Goal: Information Seeking & Learning: Check status

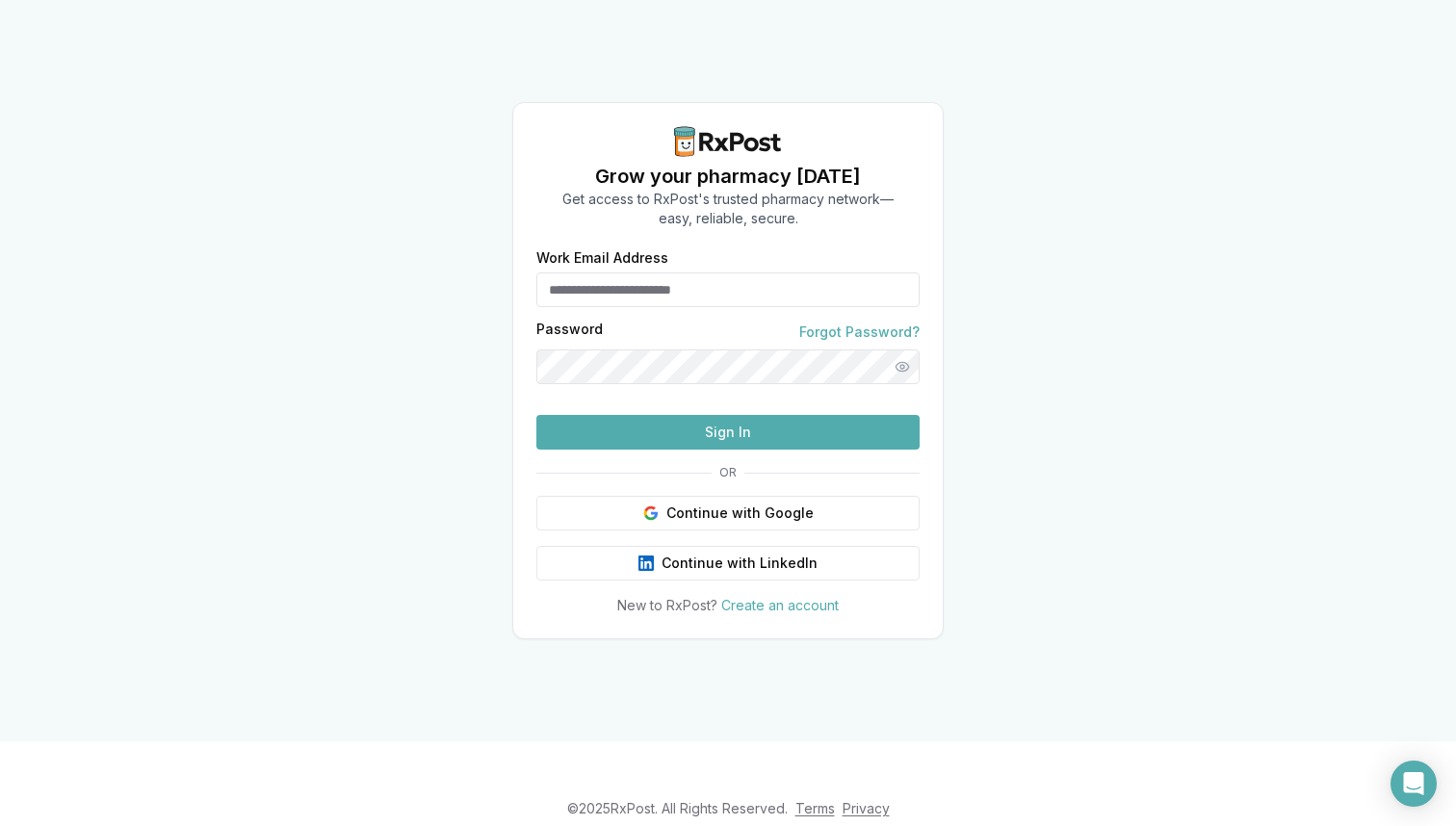
type input "**********"
click at [733, 449] on button "Sign In" at bounding box center [727, 432] width 383 height 35
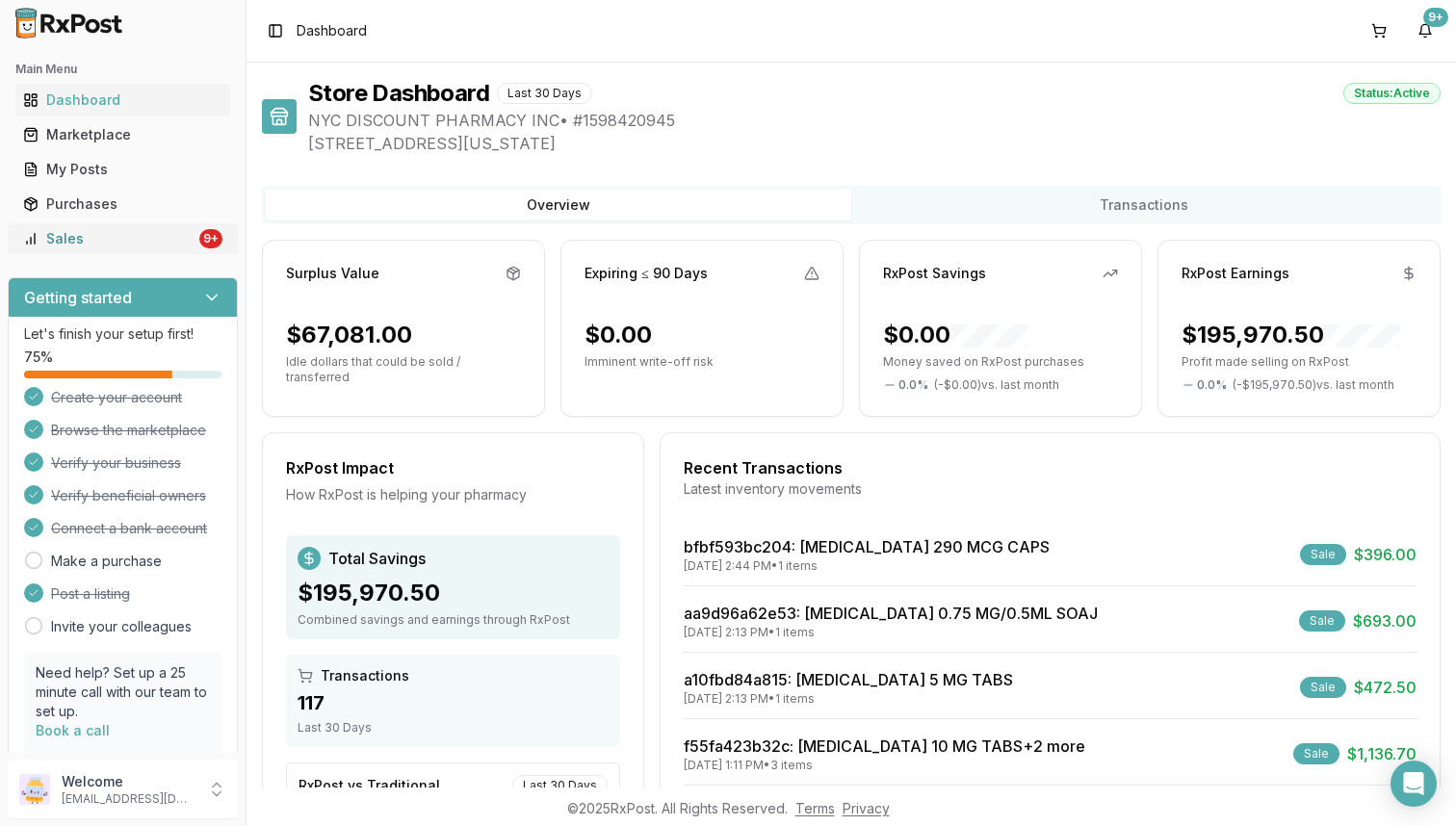
click at [190, 238] on link "Sales 9+" at bounding box center [123, 239] width 214 height 35
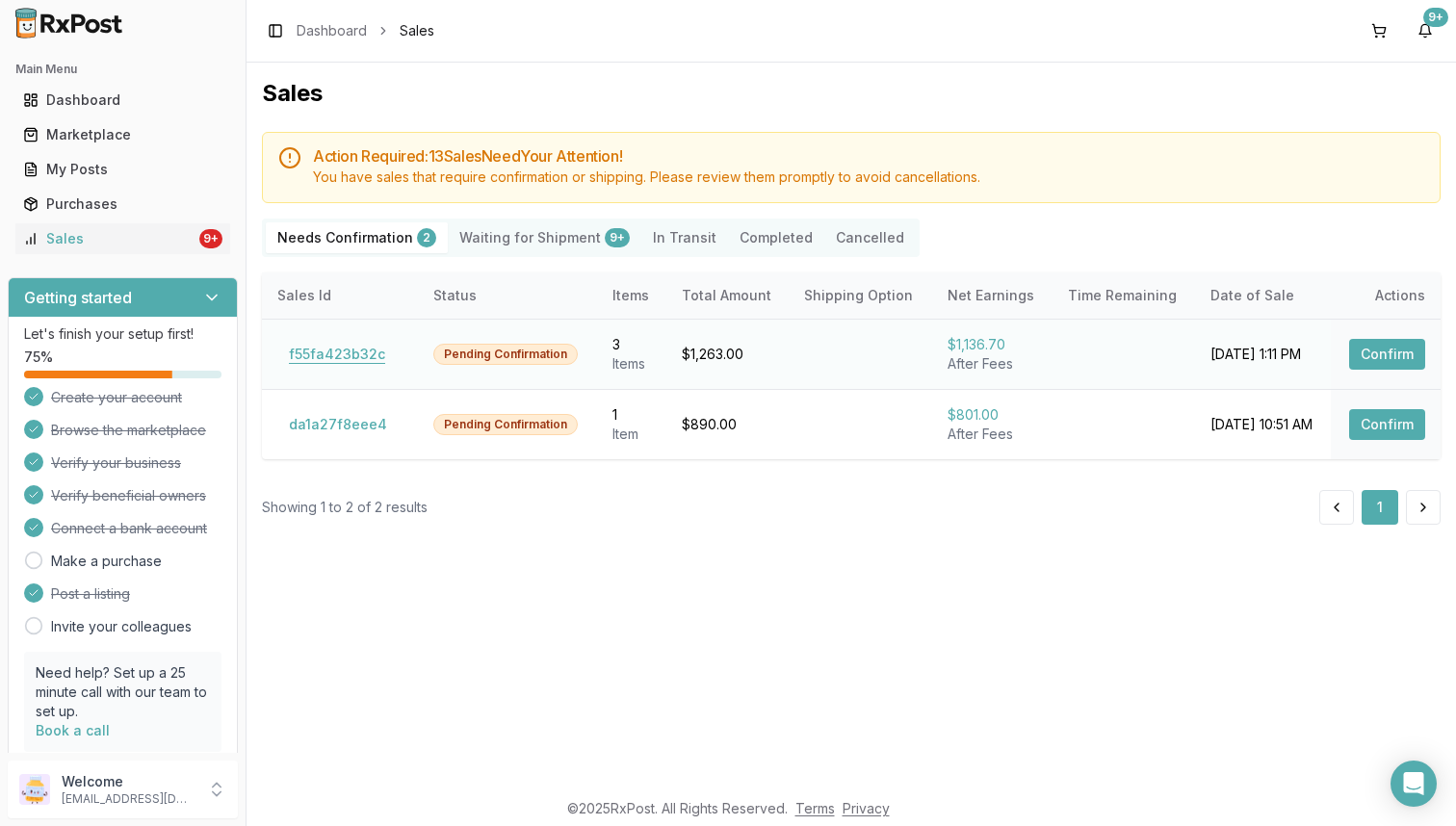
click at [343, 362] on button "f55fa423b32c" at bounding box center [337, 355] width 120 height 31
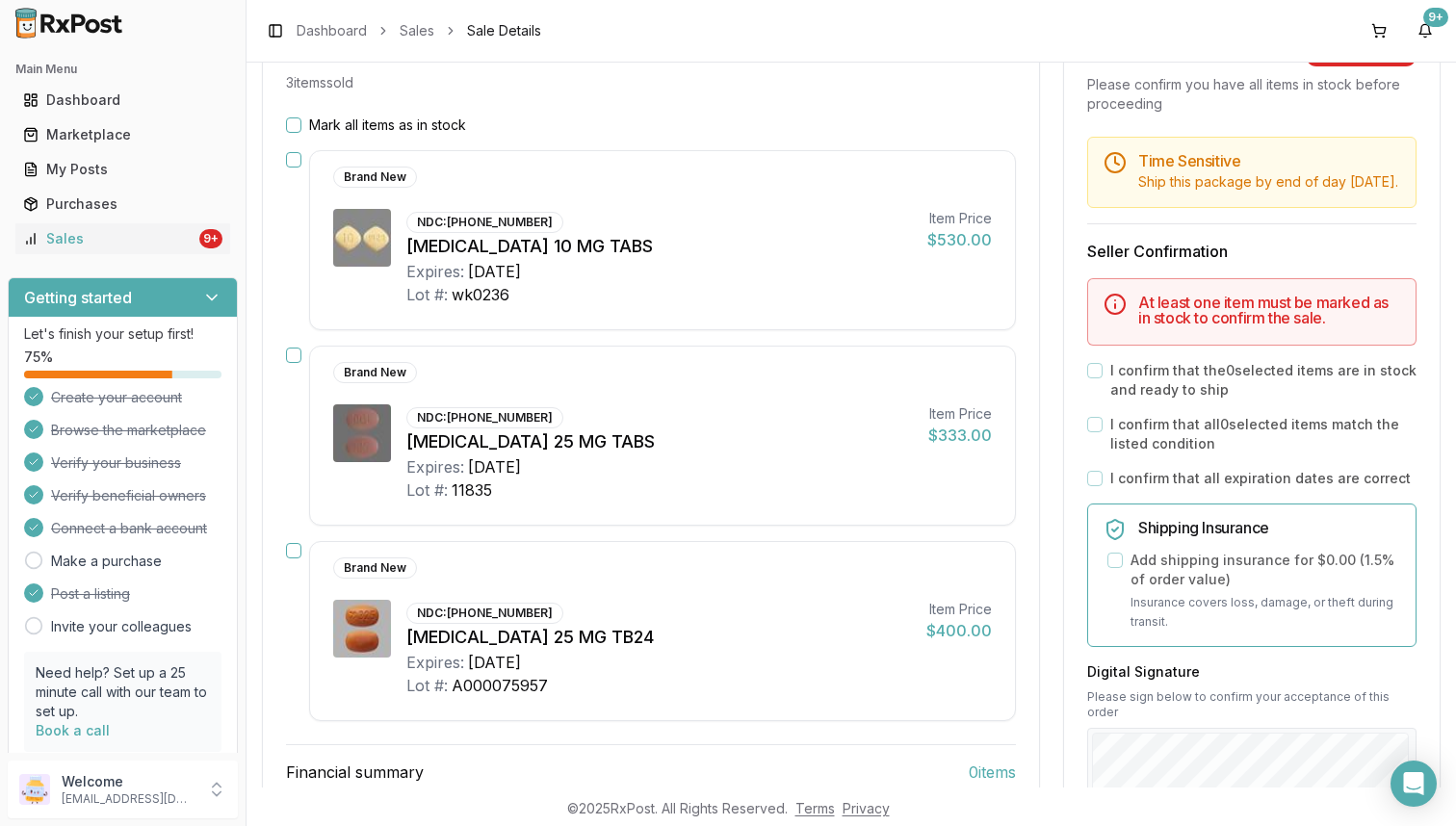
scroll to position [217, 0]
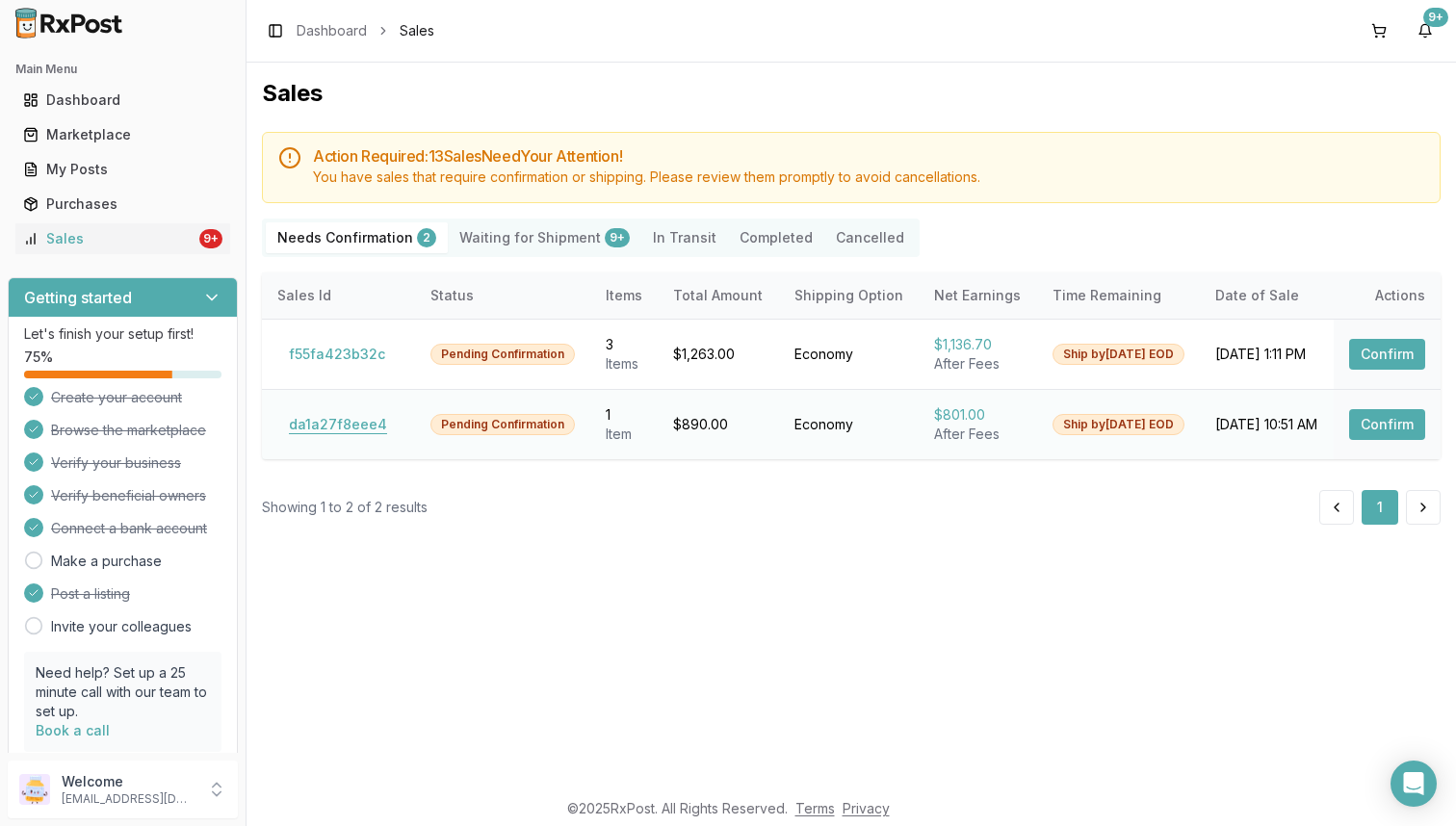
click at [342, 423] on button "da1a27f8eee4" at bounding box center [338, 425] width 121 height 31
